Goal: Task Accomplishment & Management: Use online tool/utility

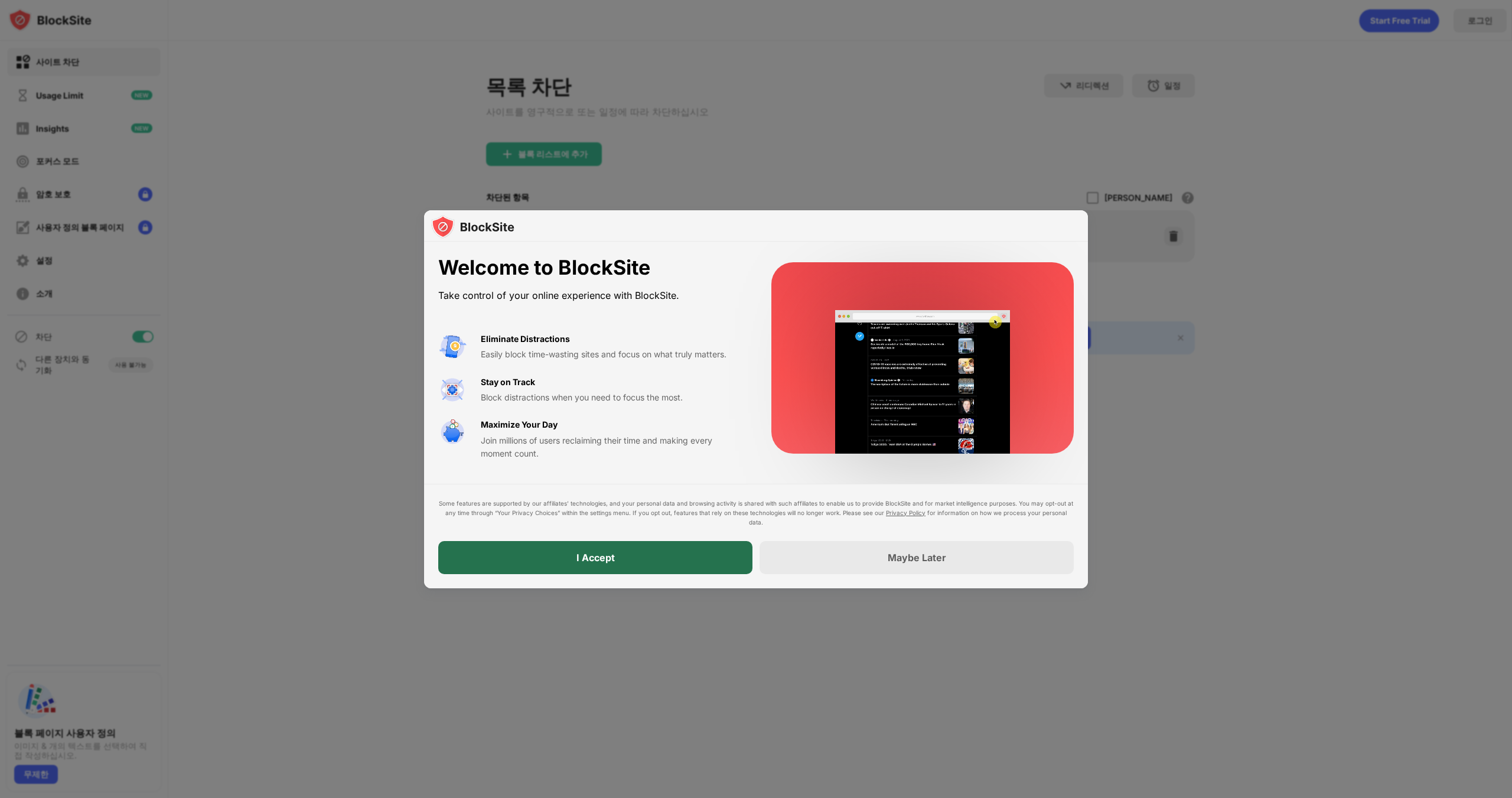
click at [641, 560] on div "I Accept" at bounding box center [595, 557] width 314 height 33
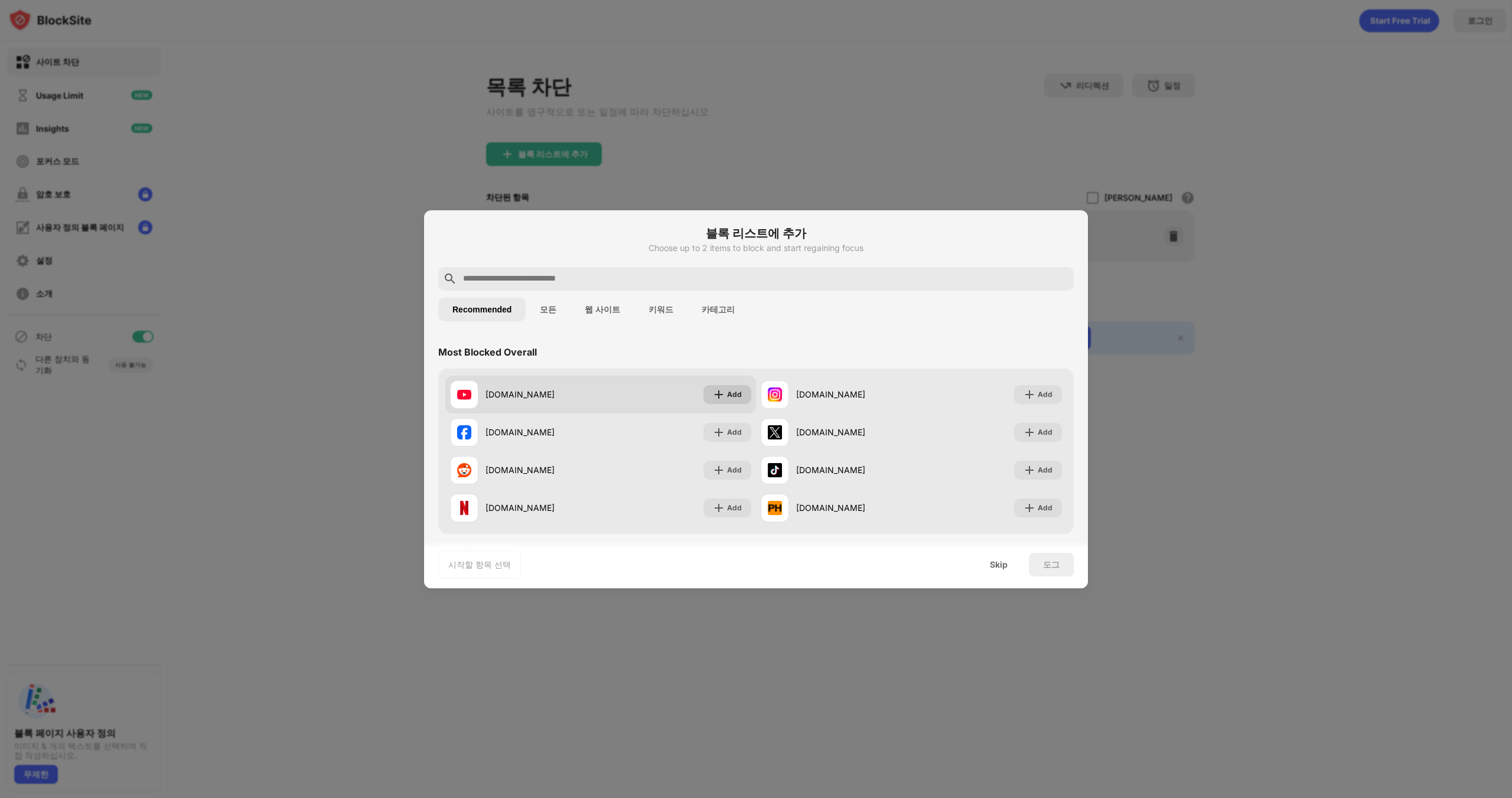
click at [727, 393] on div "Add" at bounding box center [734, 394] width 15 height 12
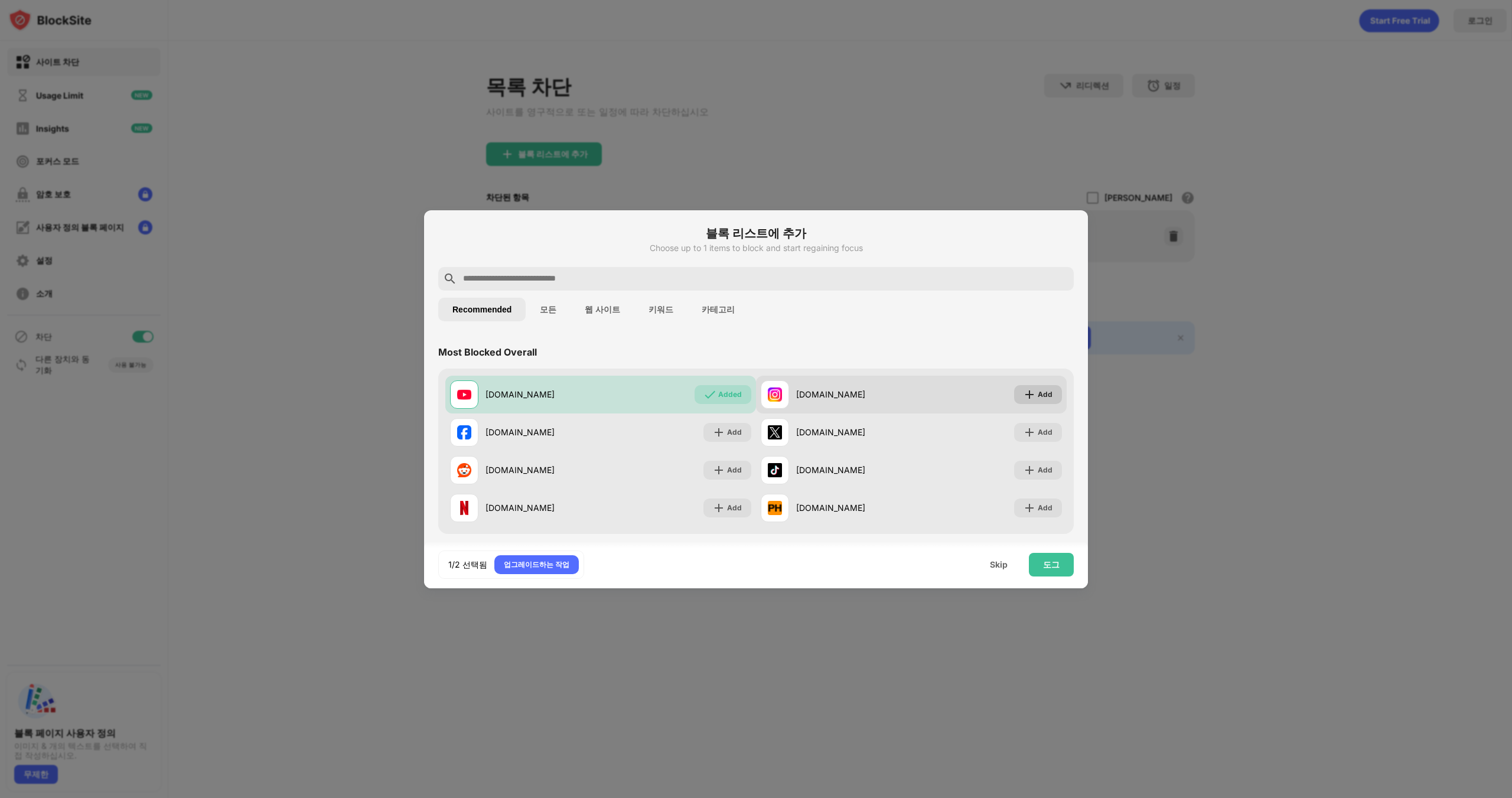
click at [1044, 399] on div "Add" at bounding box center [1038, 395] width 48 height 19
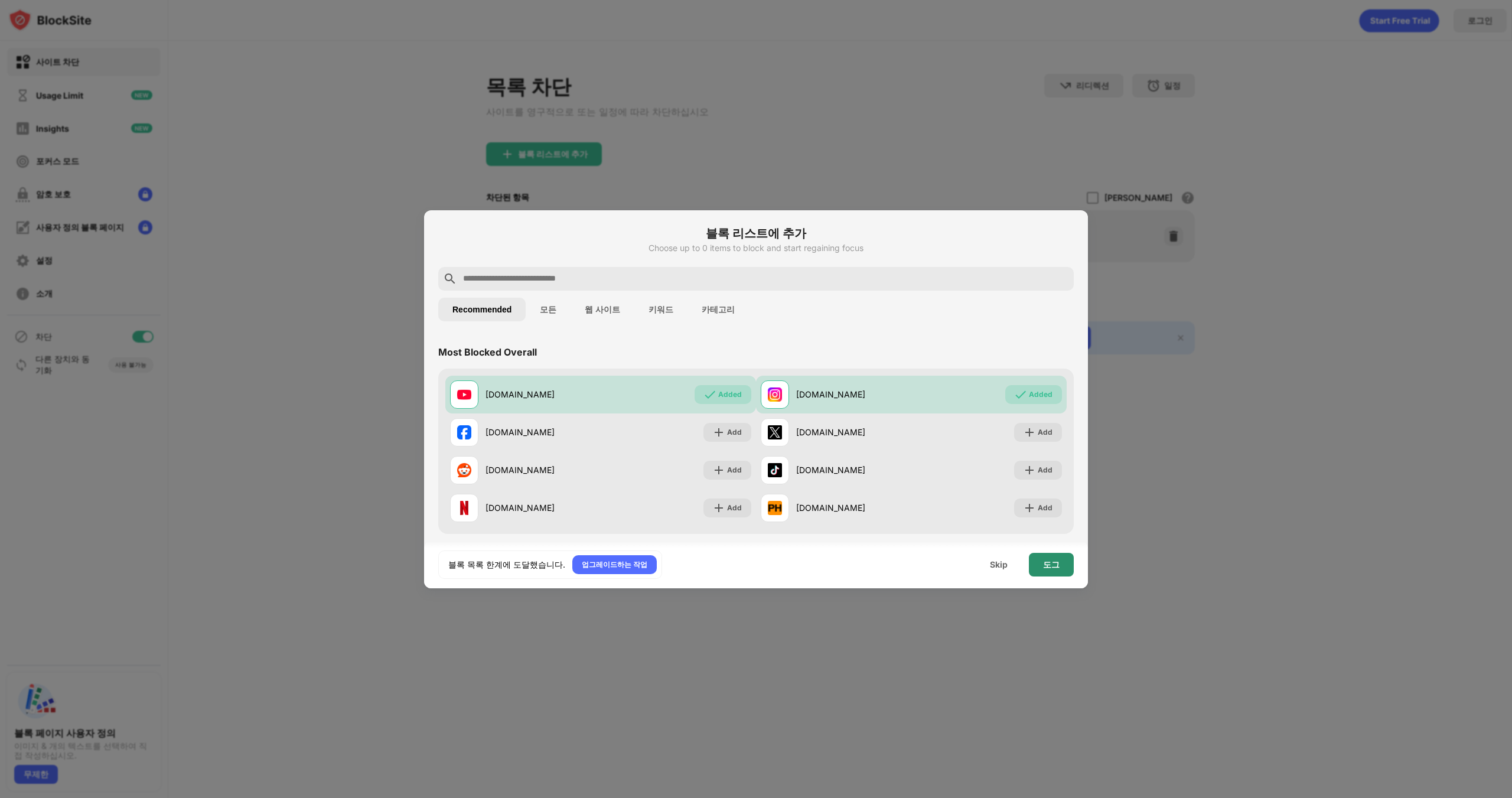
click at [1063, 569] on div "도그" at bounding box center [1051, 564] width 45 height 24
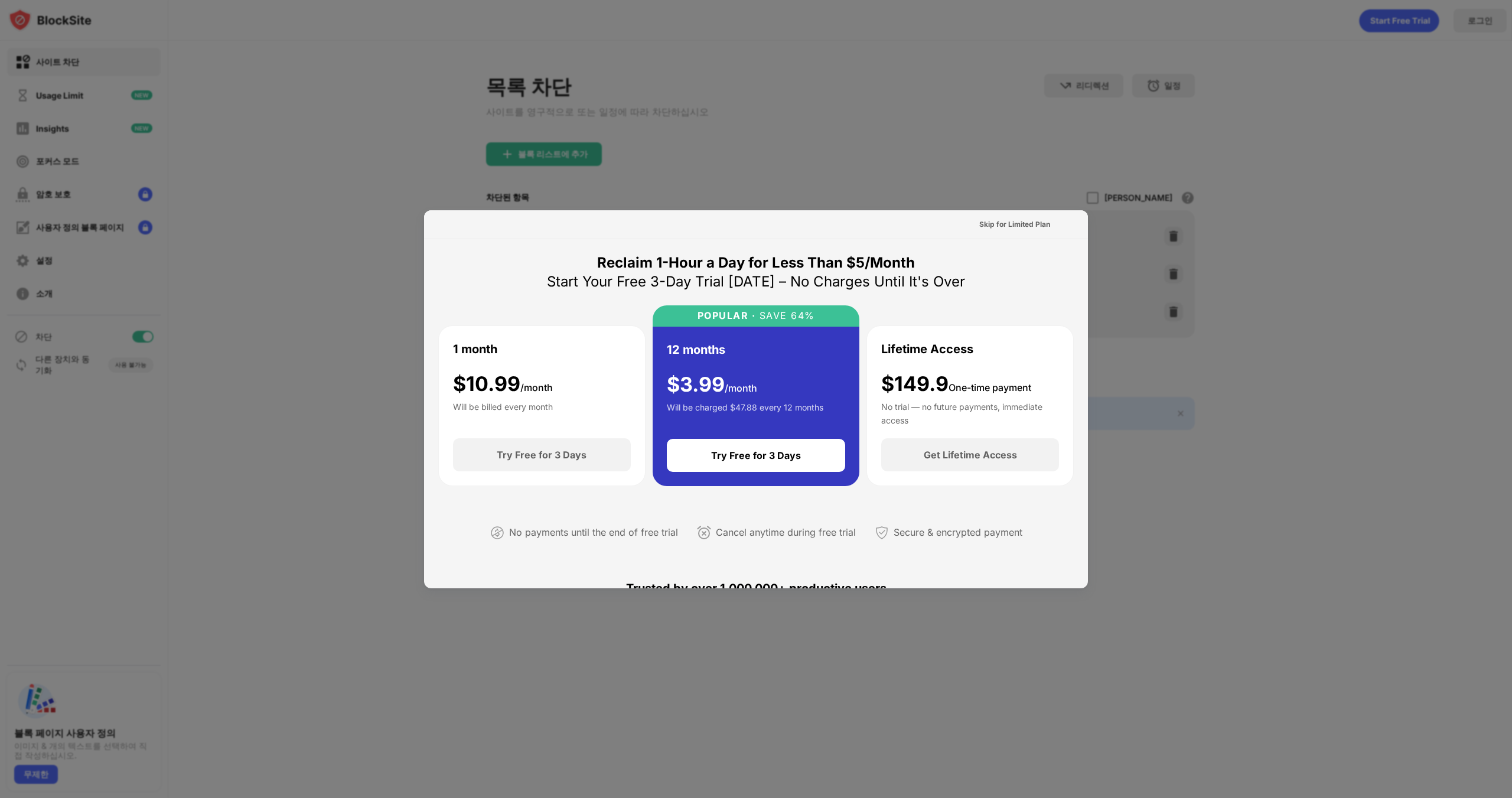
click at [997, 233] on div "Skip for Limited Plan" at bounding box center [1015, 224] width 90 height 19
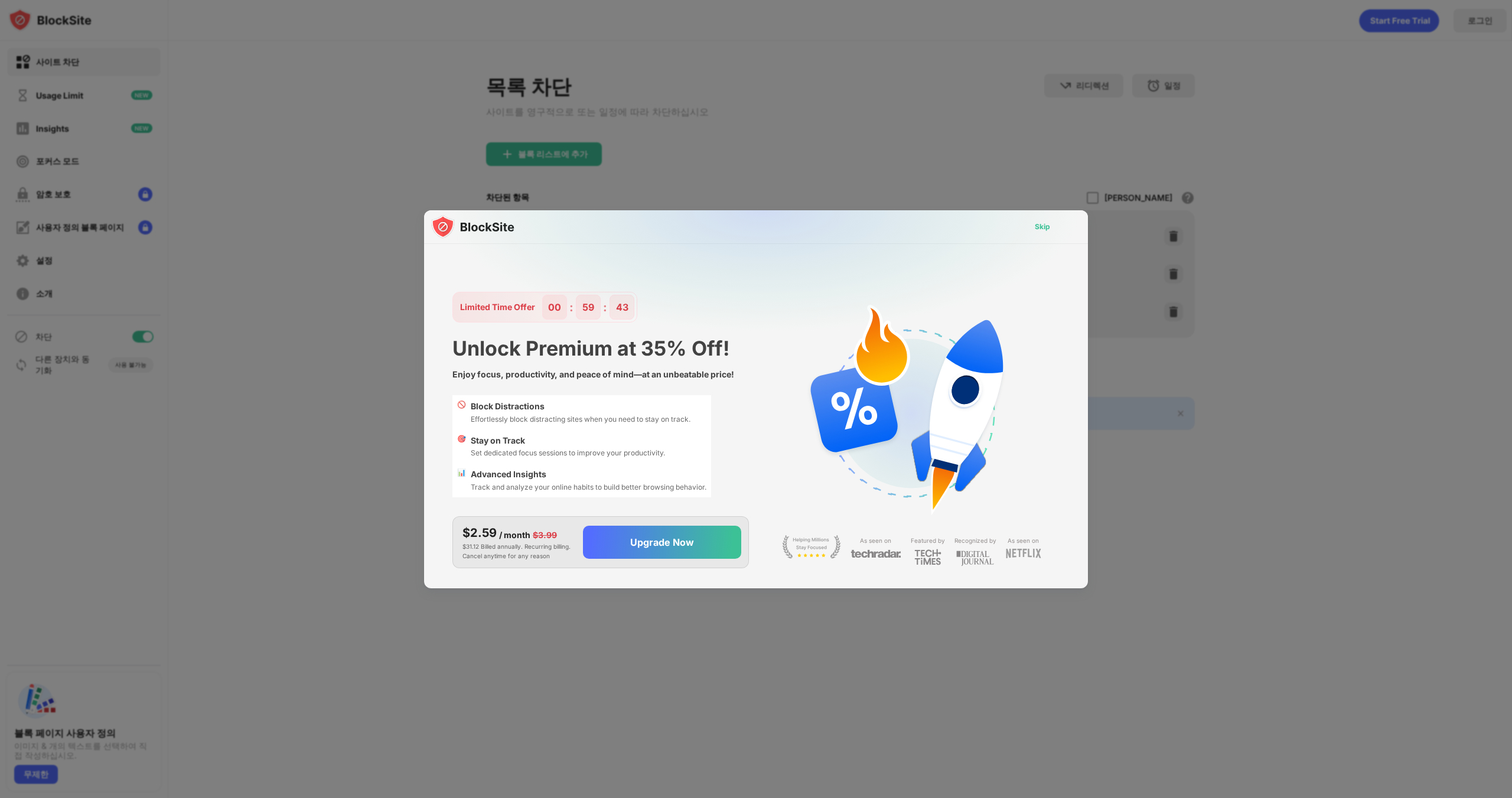
click at [1035, 223] on div "Skip" at bounding box center [1042, 227] width 16 height 12
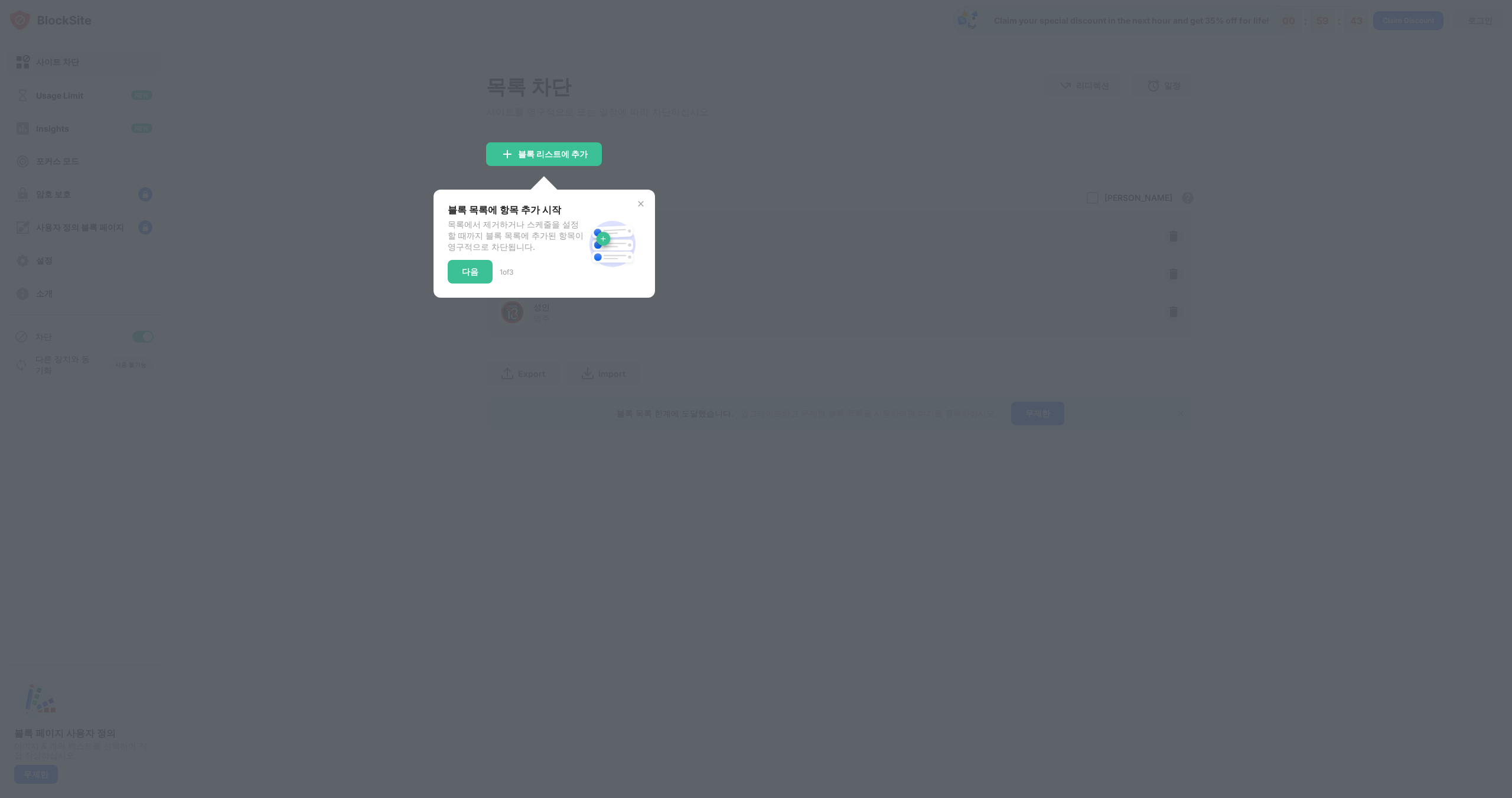
click at [636, 204] on img at bounding box center [641, 204] width 9 height 9
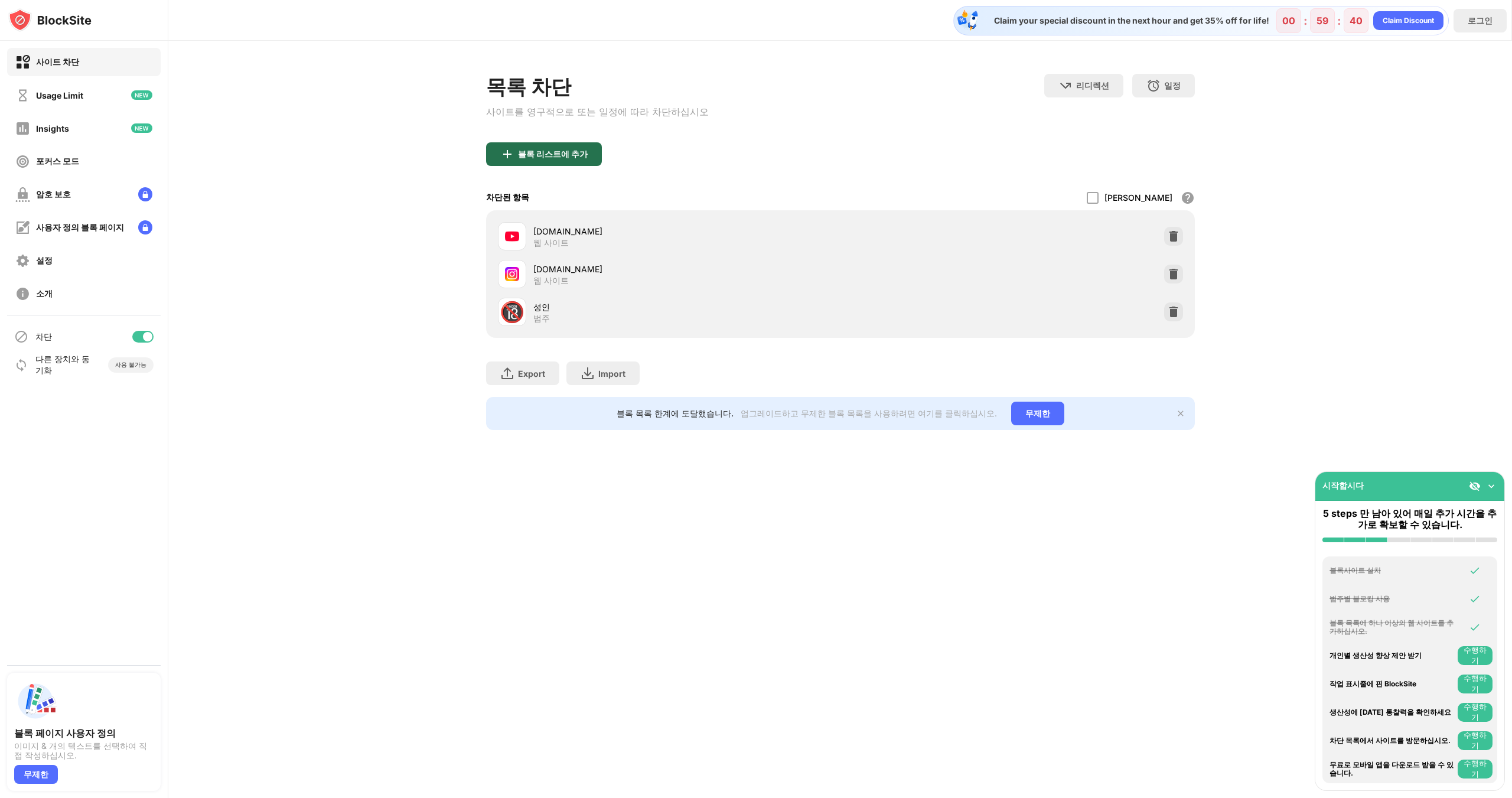
click at [535, 145] on div "블록 리스트에 추가" at bounding box center [543, 154] width 116 height 24
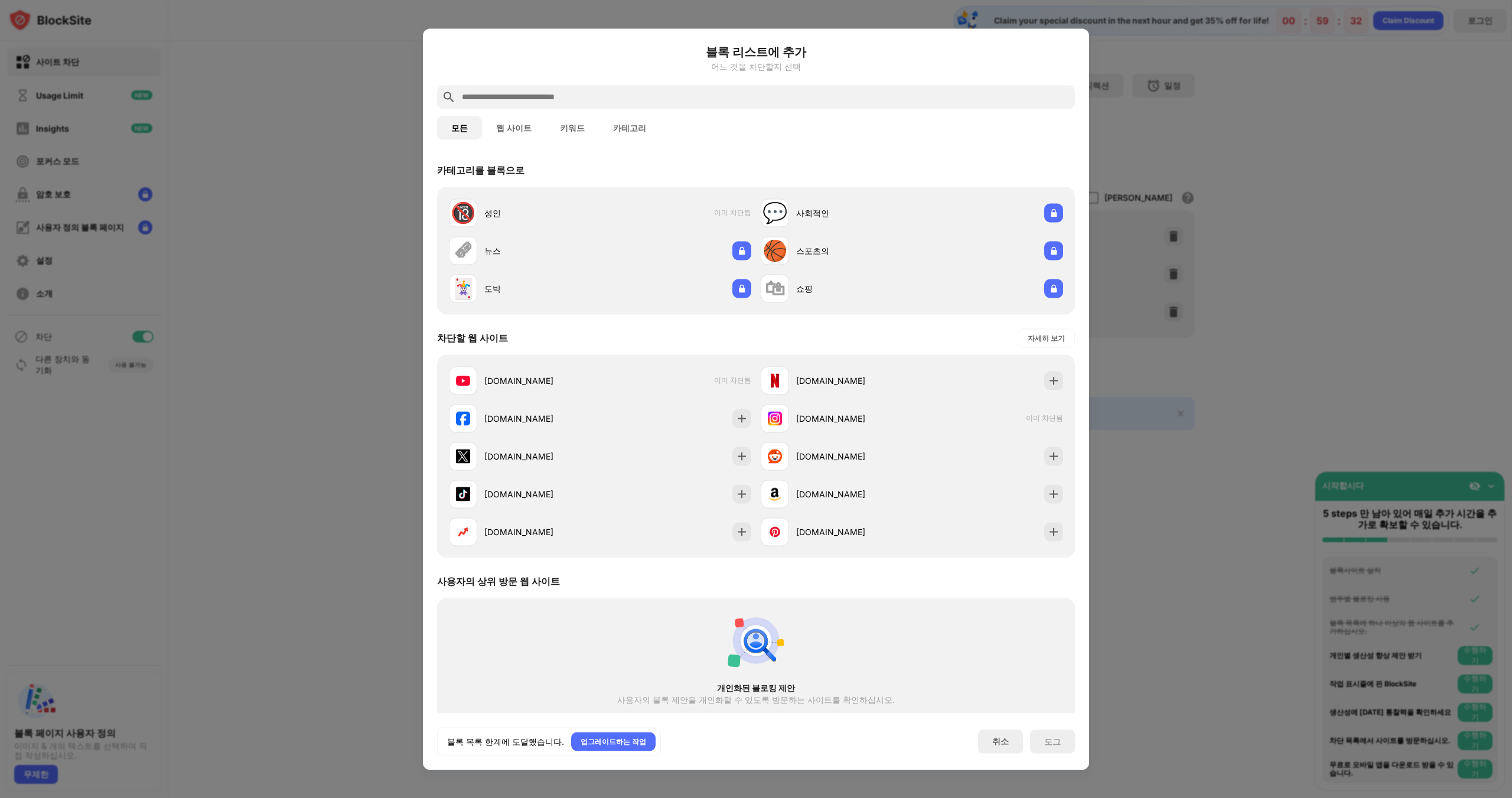
click at [1223, 147] on div at bounding box center [756, 399] width 1512 height 798
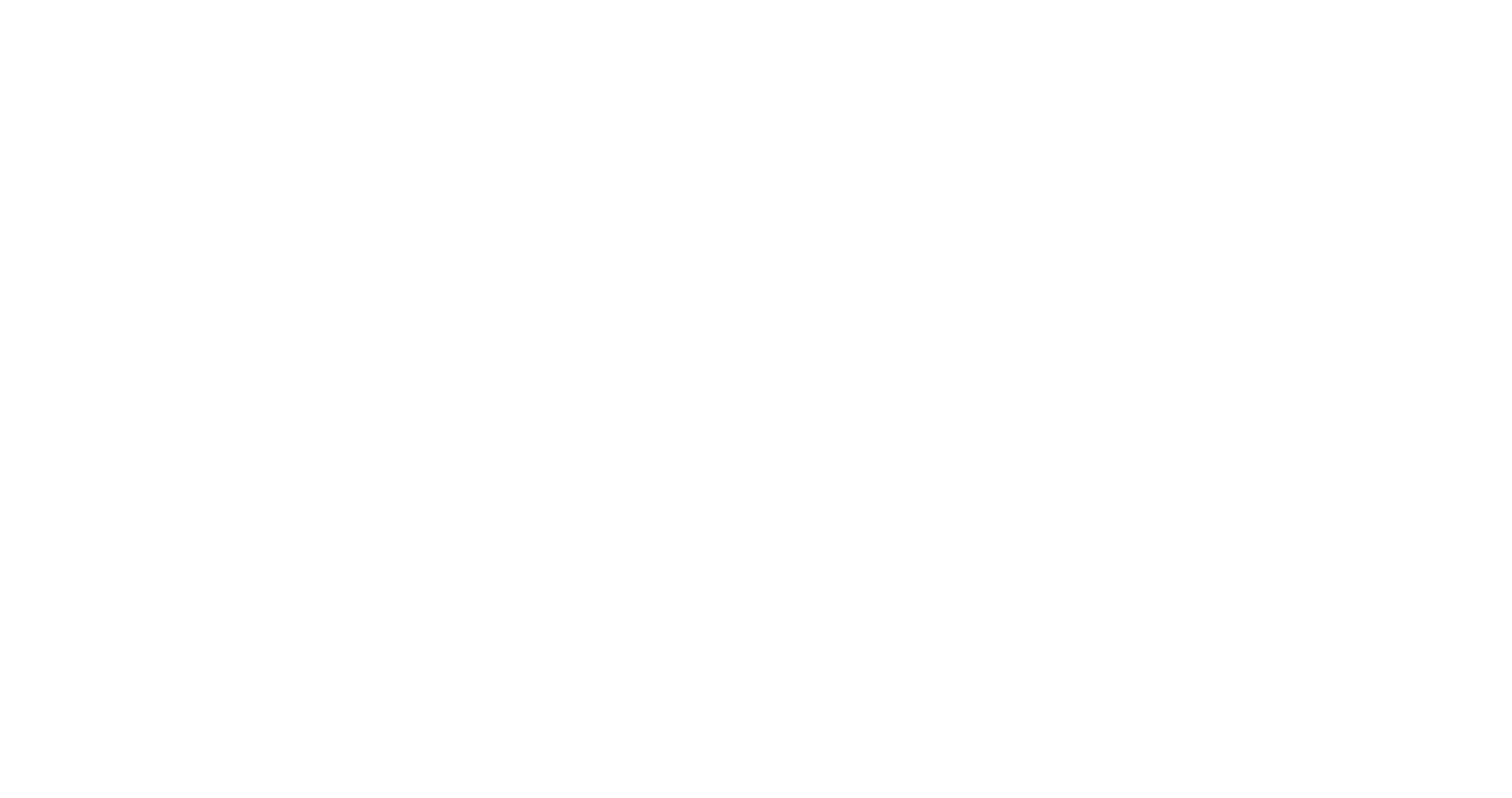
click at [1093, 5] on html at bounding box center [756, 2] width 1512 height 5
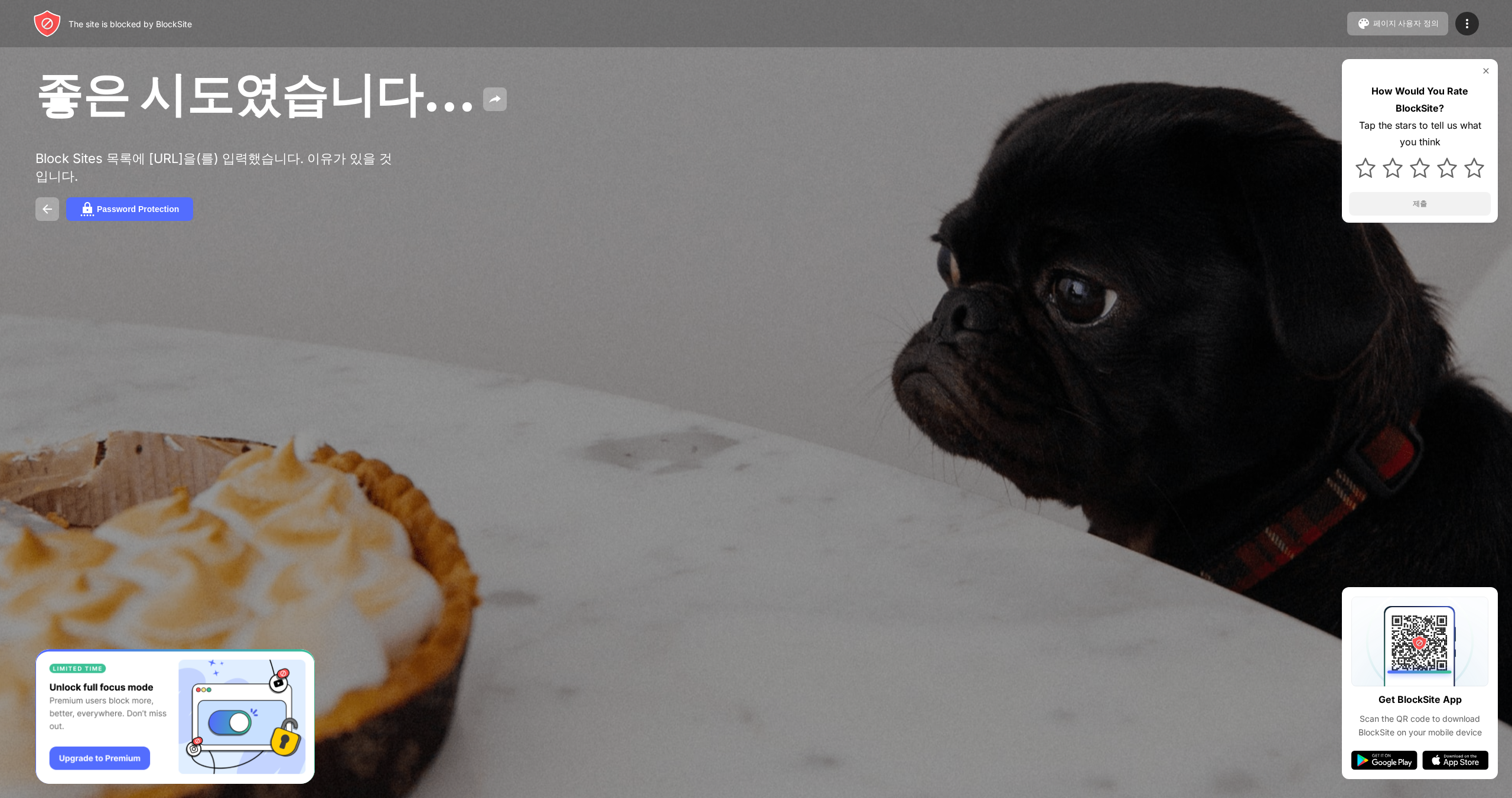
click at [1483, 68] on img at bounding box center [1486, 71] width 9 height 9
